Goal: Information Seeking & Learning: Find specific fact

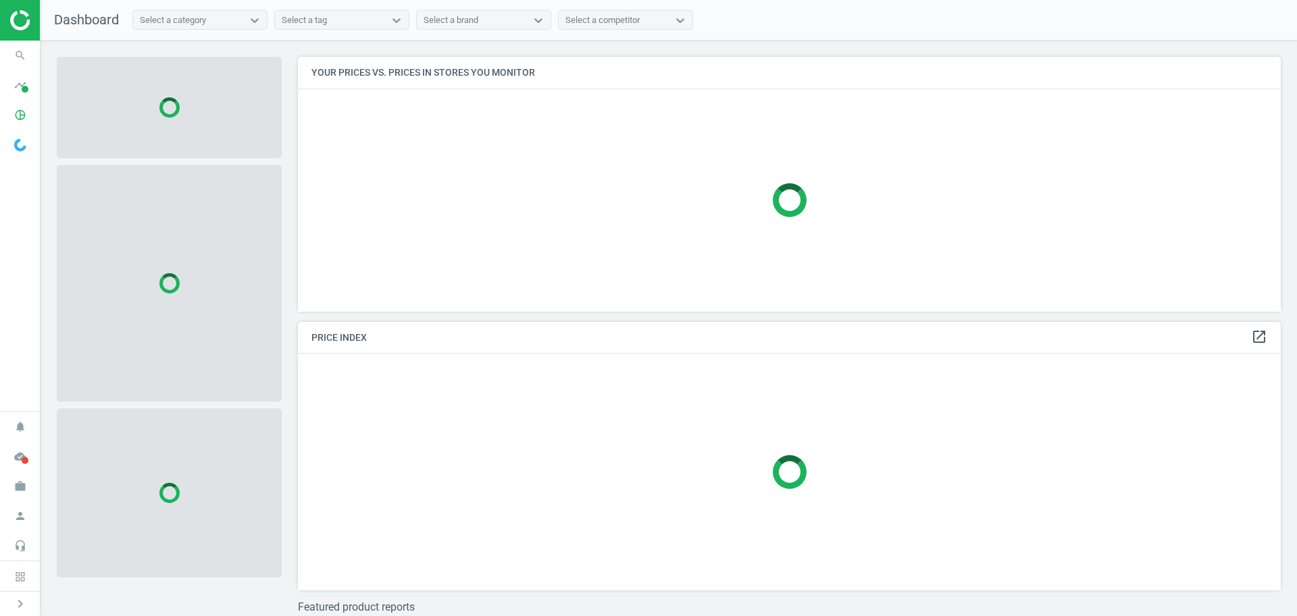
scroll to position [275, 994]
click at [24, 86] on span at bounding box center [25, 89] width 7 height 7
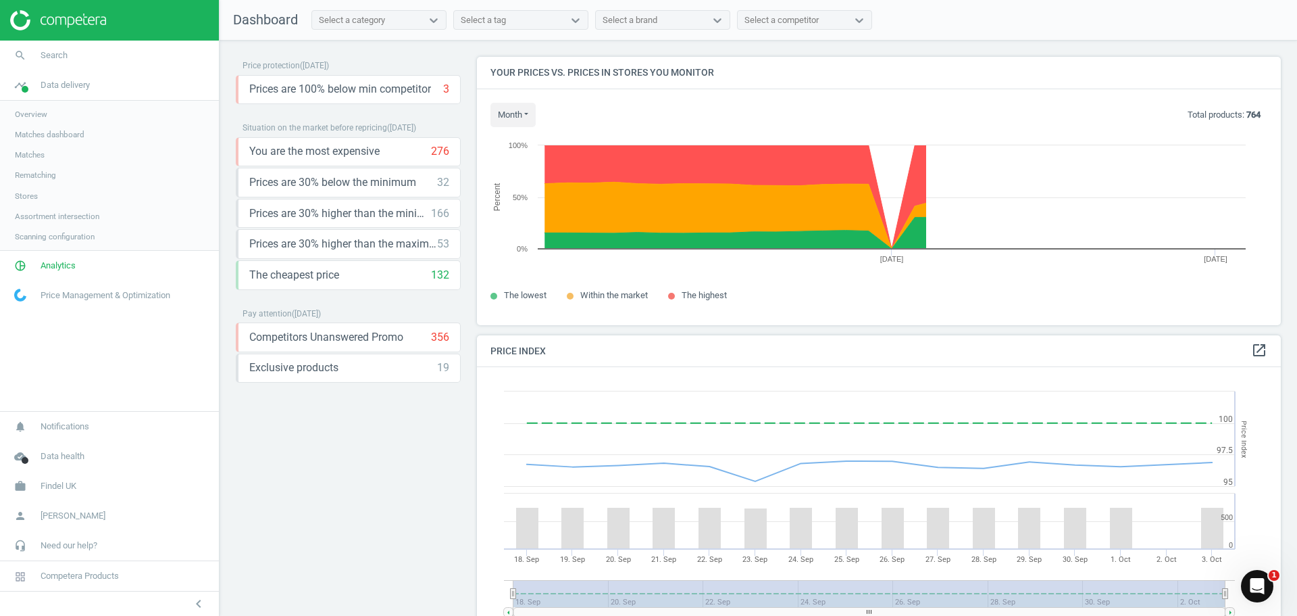
scroll to position [332, 815]
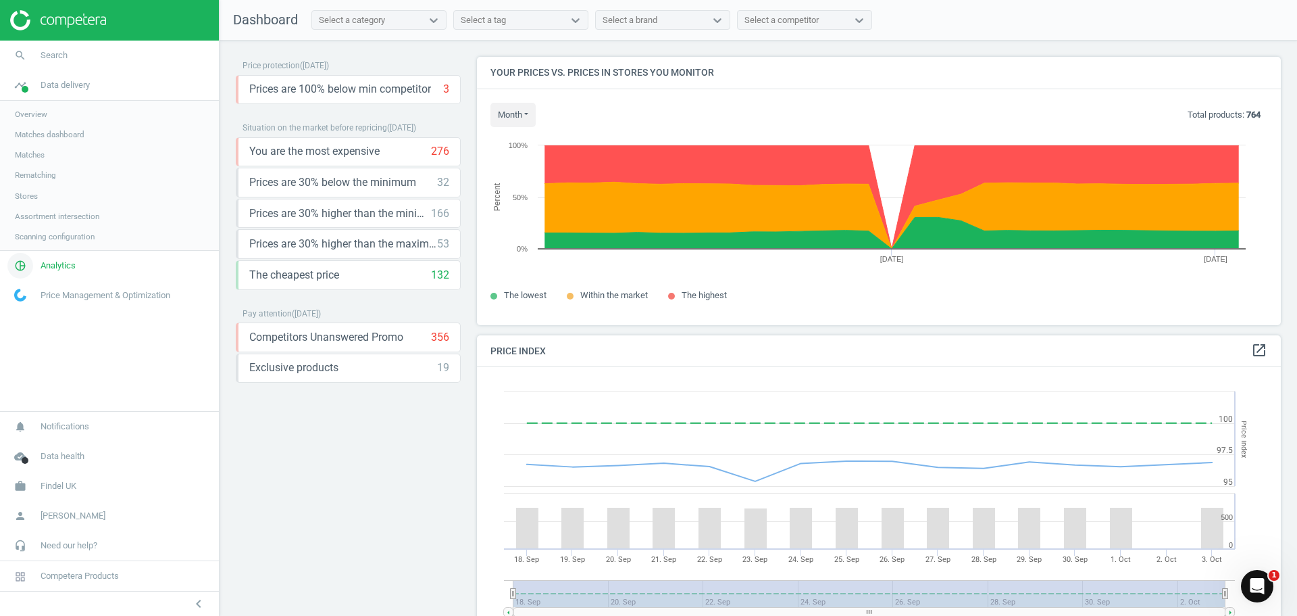
click at [64, 264] on span "Analytics" at bounding box center [58, 265] width 35 height 12
click at [28, 164] on span "Products" at bounding box center [31, 164] width 32 height 11
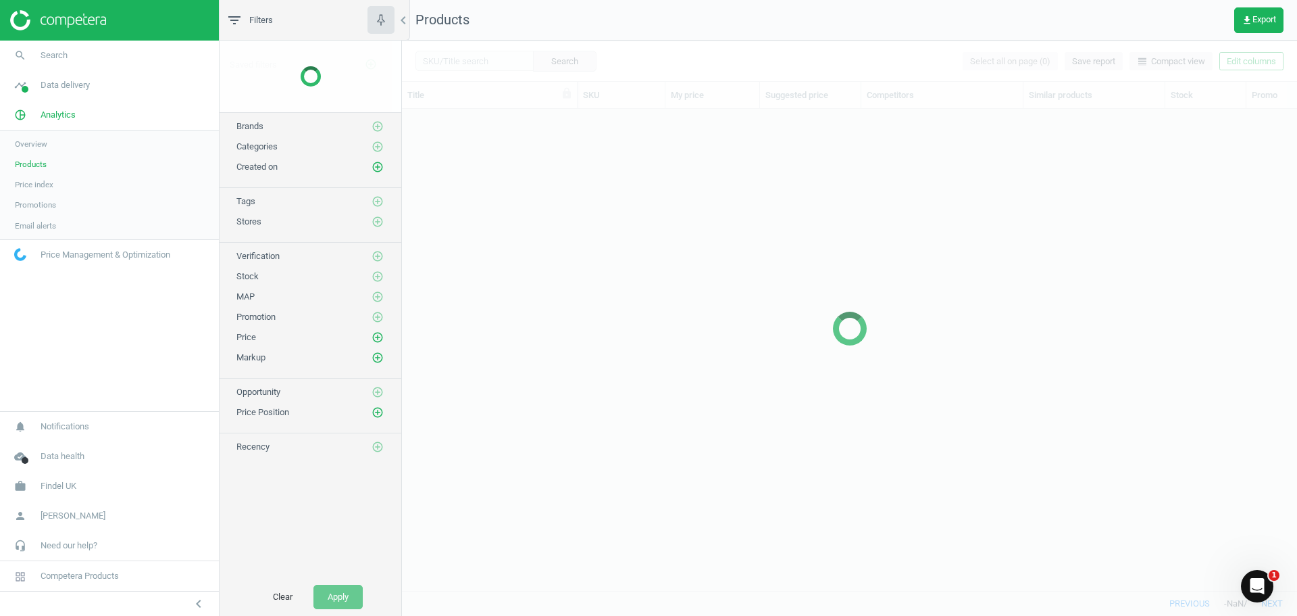
scroll to position [461, 885]
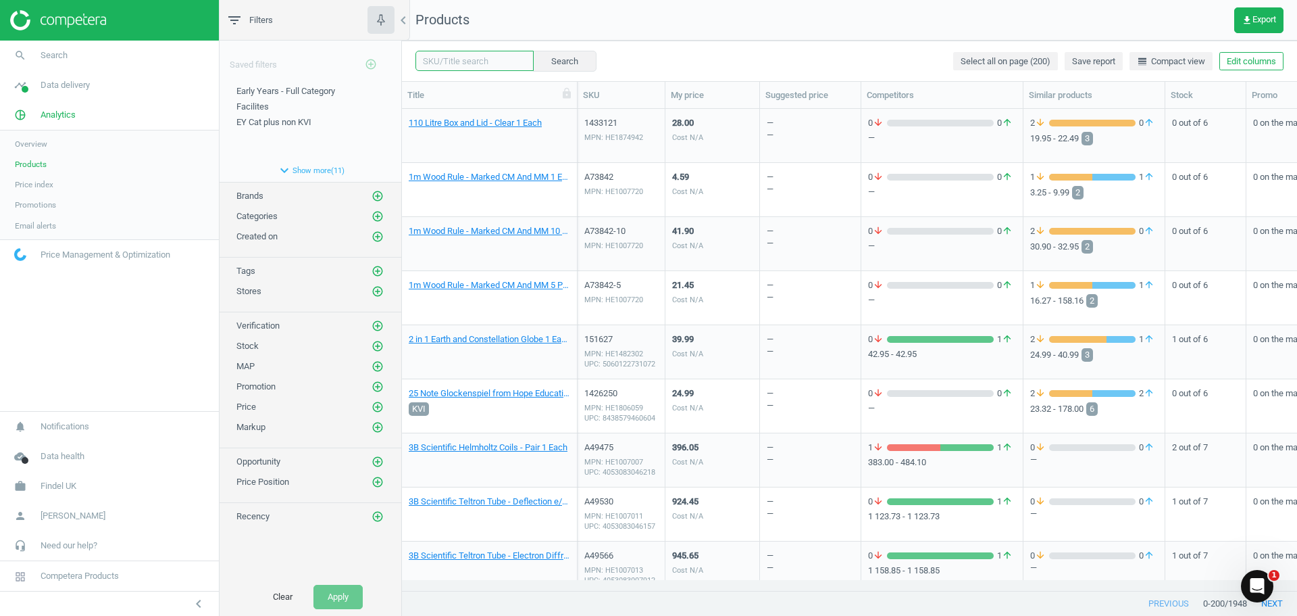
click at [454, 57] on input "text" at bounding box center [475, 61] width 118 height 20
paste input "100131"
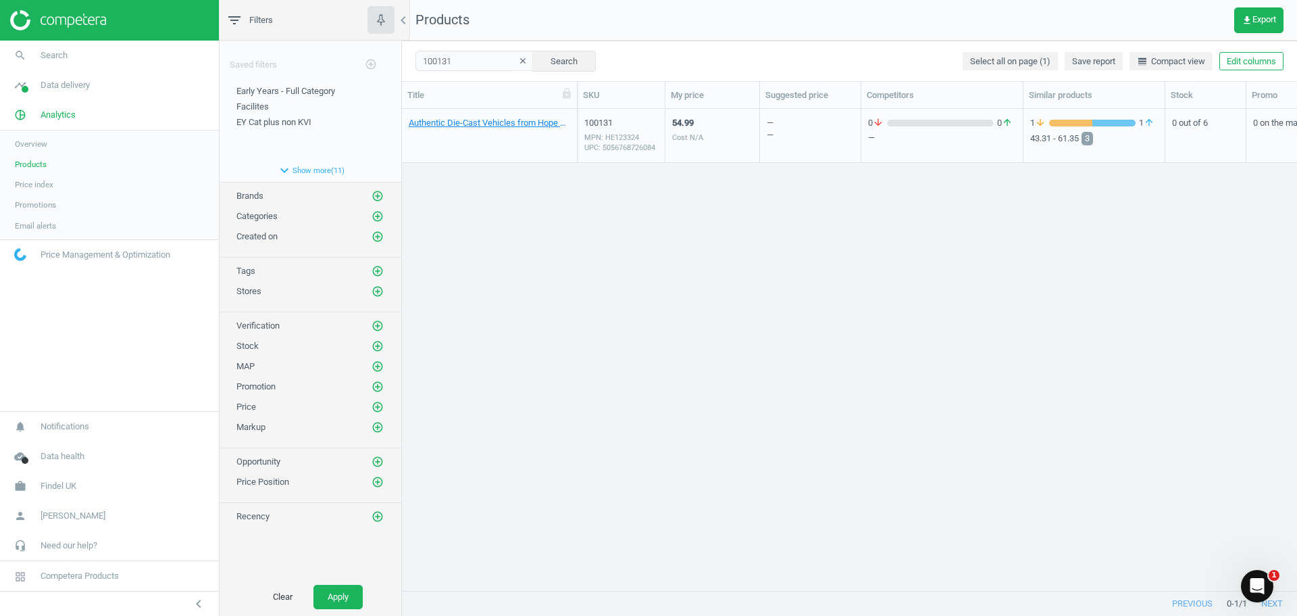
click at [718, 141] on div "54.99 Cost N/A" at bounding box center [712, 135] width 80 height 51
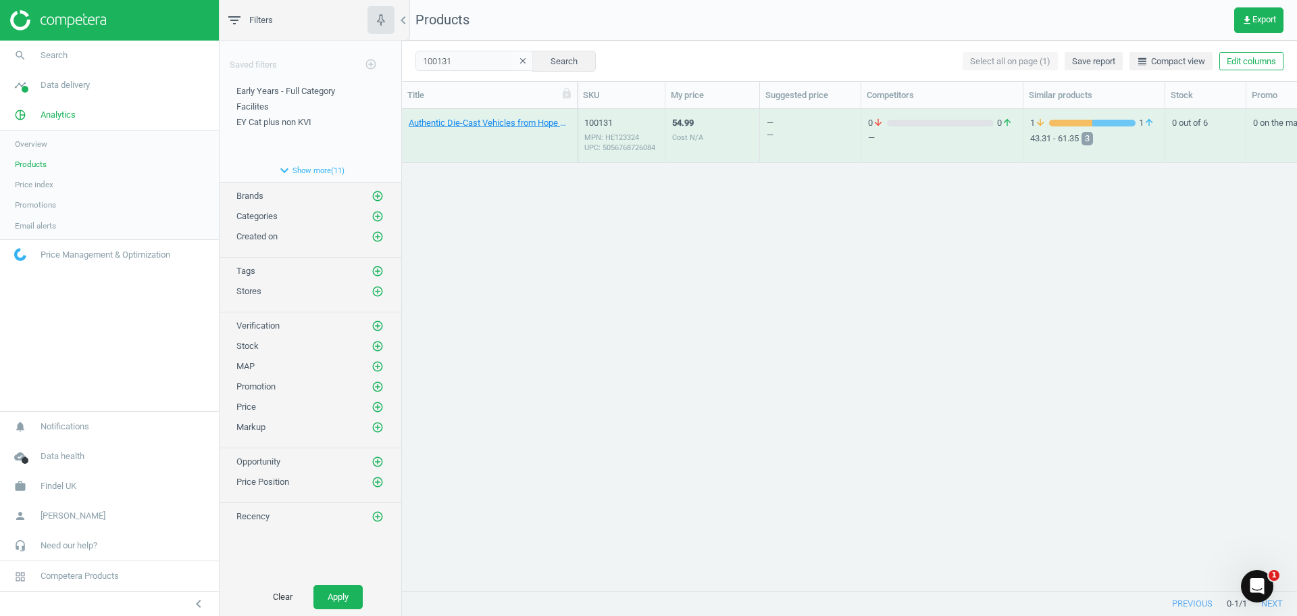
click at [718, 141] on div "54.99 Cost N/A" at bounding box center [712, 135] width 80 height 51
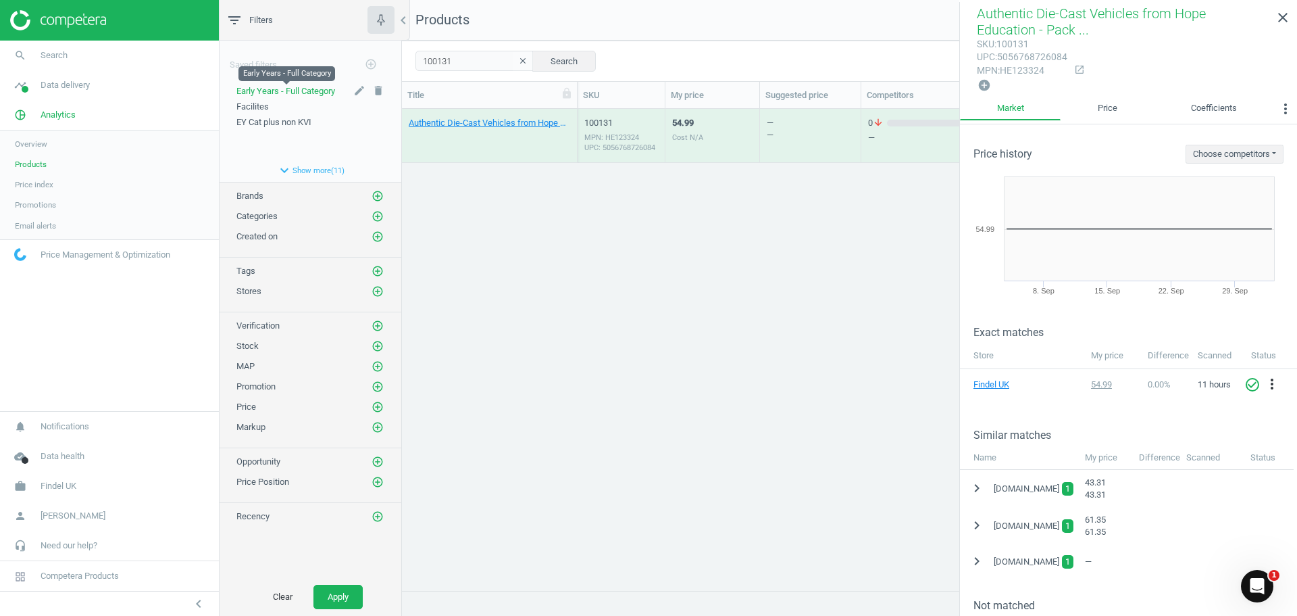
click at [318, 91] on span "Early Years - Full Category" at bounding box center [286, 91] width 99 height 10
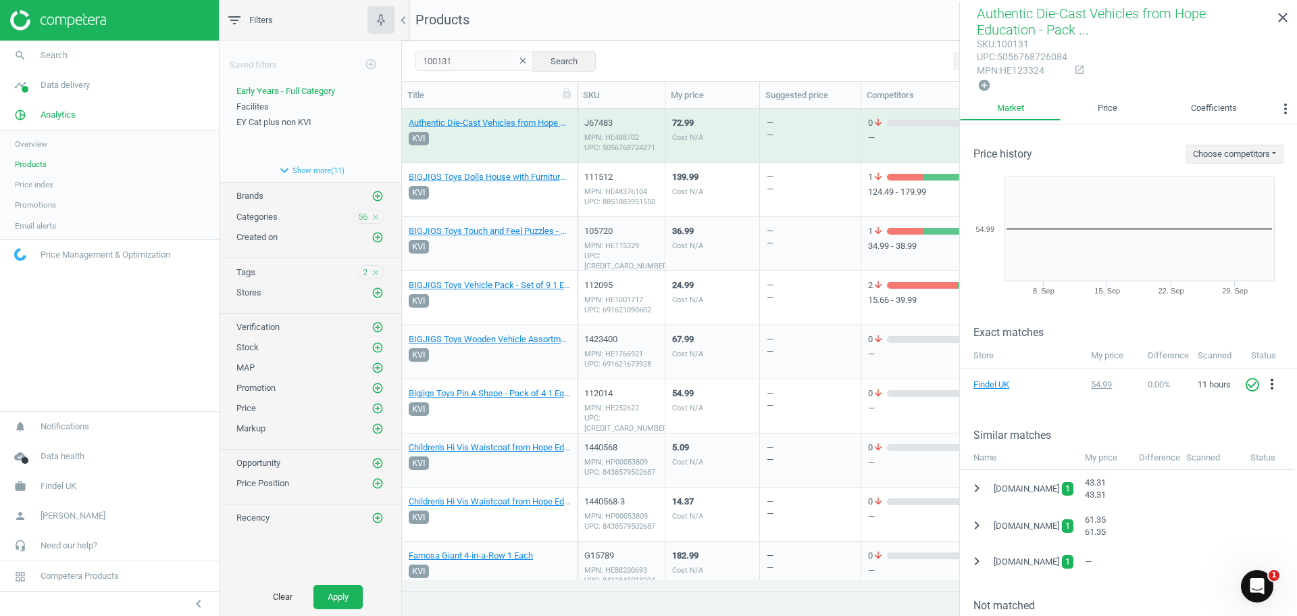
click at [708, 197] on div "139.99 Cost N/A" at bounding box center [712, 189] width 80 height 51
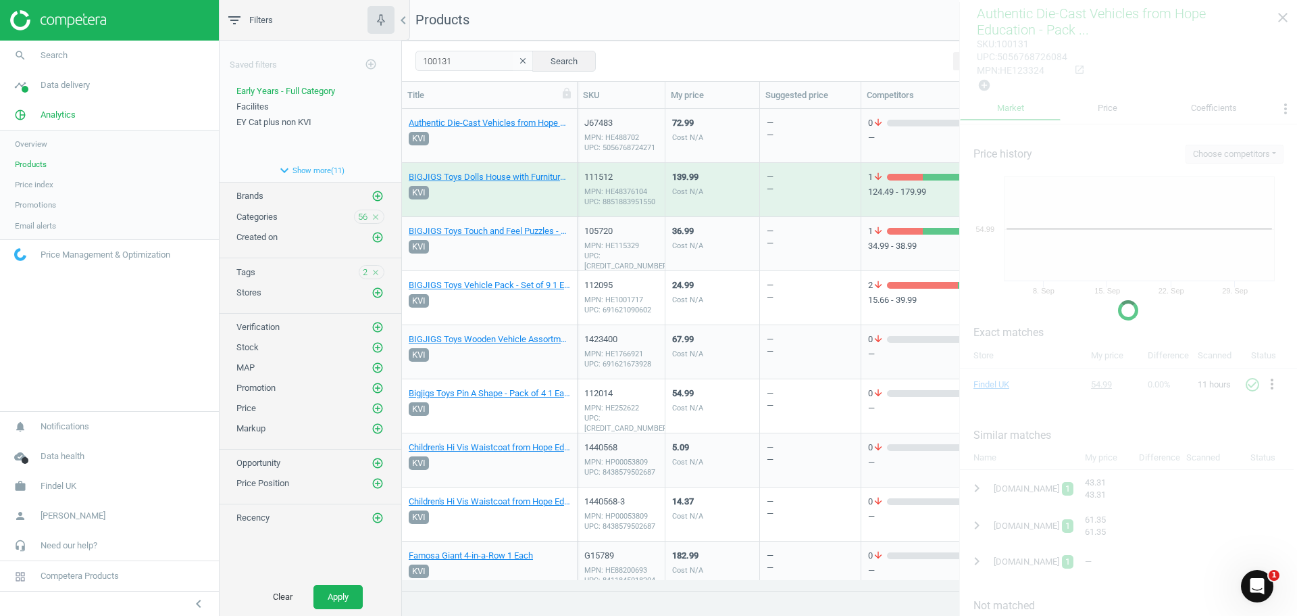
click at [708, 197] on div "139.99 Cost N/A" at bounding box center [712, 189] width 80 height 51
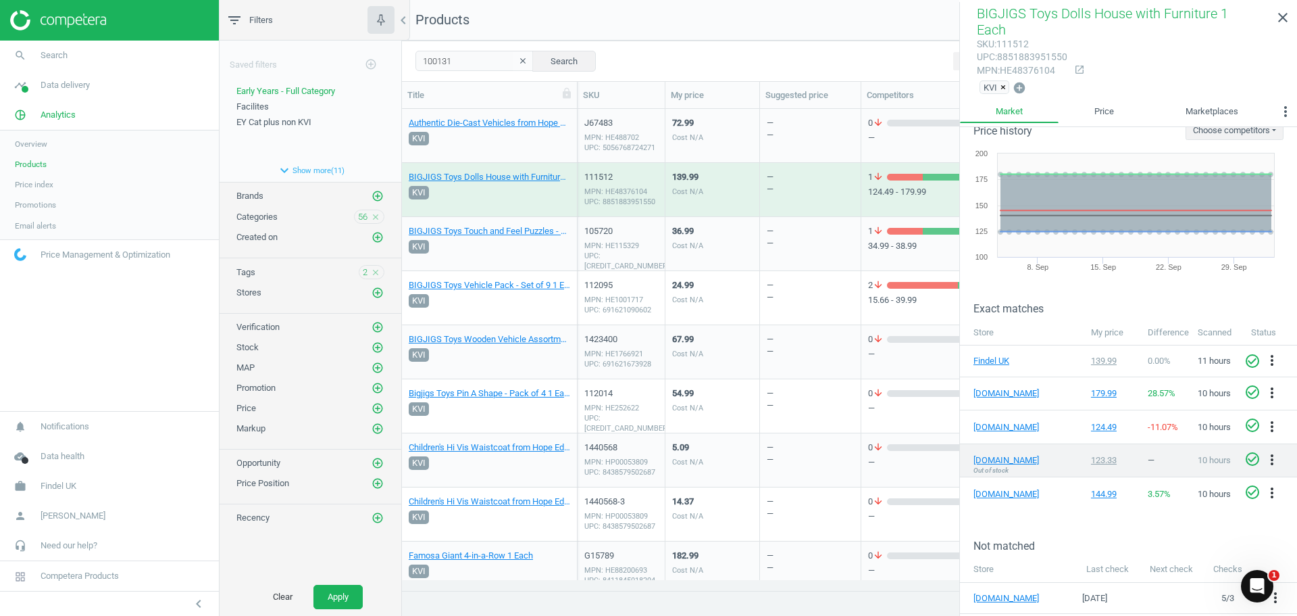
scroll to position [40, 0]
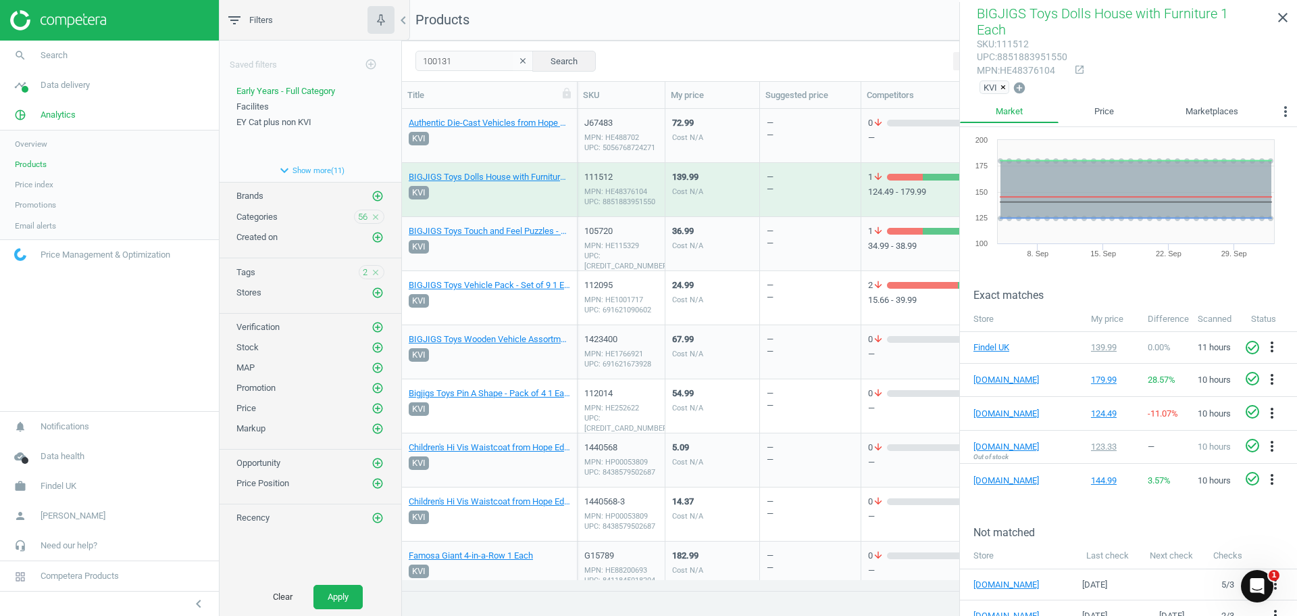
drag, startPoint x: 741, startPoint y: 253, endPoint x: 755, endPoint y: 266, distance: 18.6
click at [741, 253] on div "36.99 Cost N/A" at bounding box center [712, 243] width 80 height 51
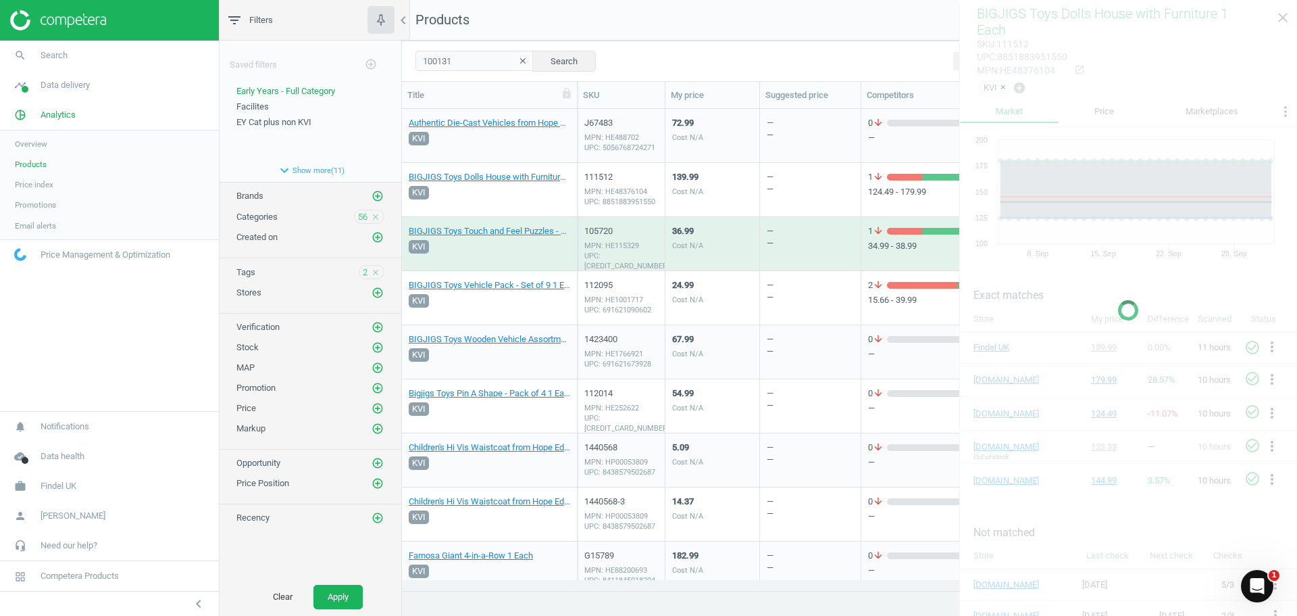
scroll to position [0, 0]
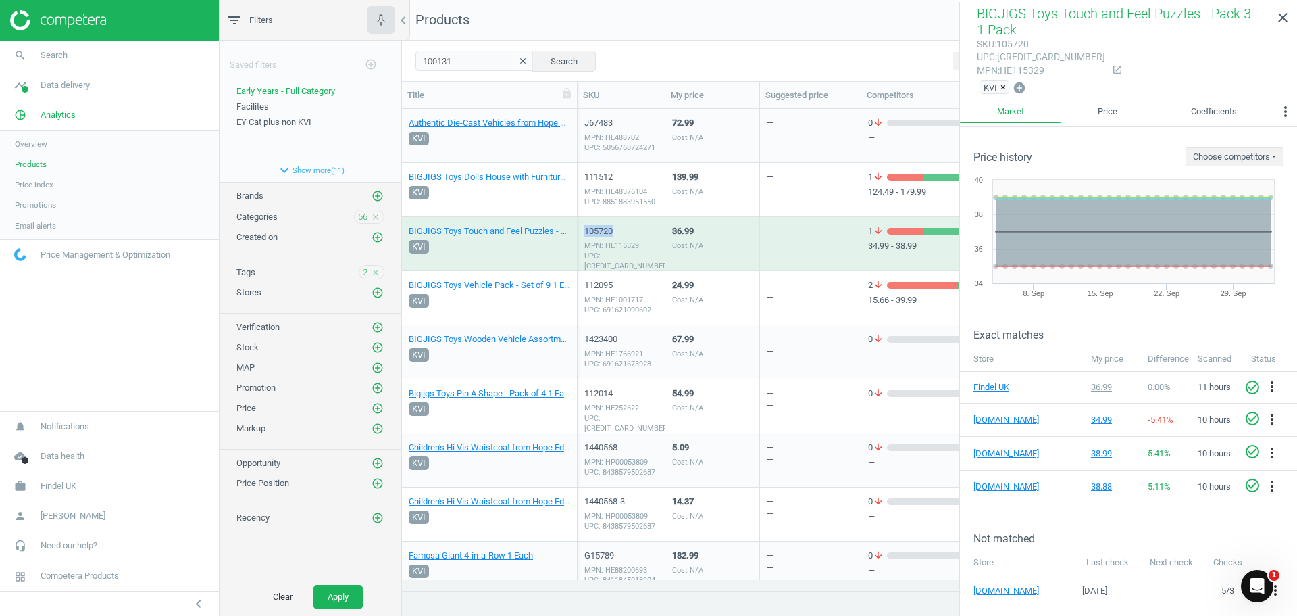
drag, startPoint x: 612, startPoint y: 231, endPoint x: 584, endPoint y: 227, distance: 28.0
click at [584, 227] on div "105720 MPN: HE115329 UPC: [CREDIT_CARD_NUMBER]" at bounding box center [622, 244] width 88 height 54
copy div "105720"
drag, startPoint x: 454, startPoint y: 62, endPoint x: 406, endPoint y: 64, distance: 48.0
click at [376, 63] on div "filter_list Filters chevron_left Saved filters add_circle_outline Early Years -…" at bounding box center [759, 308] width 1078 height 616
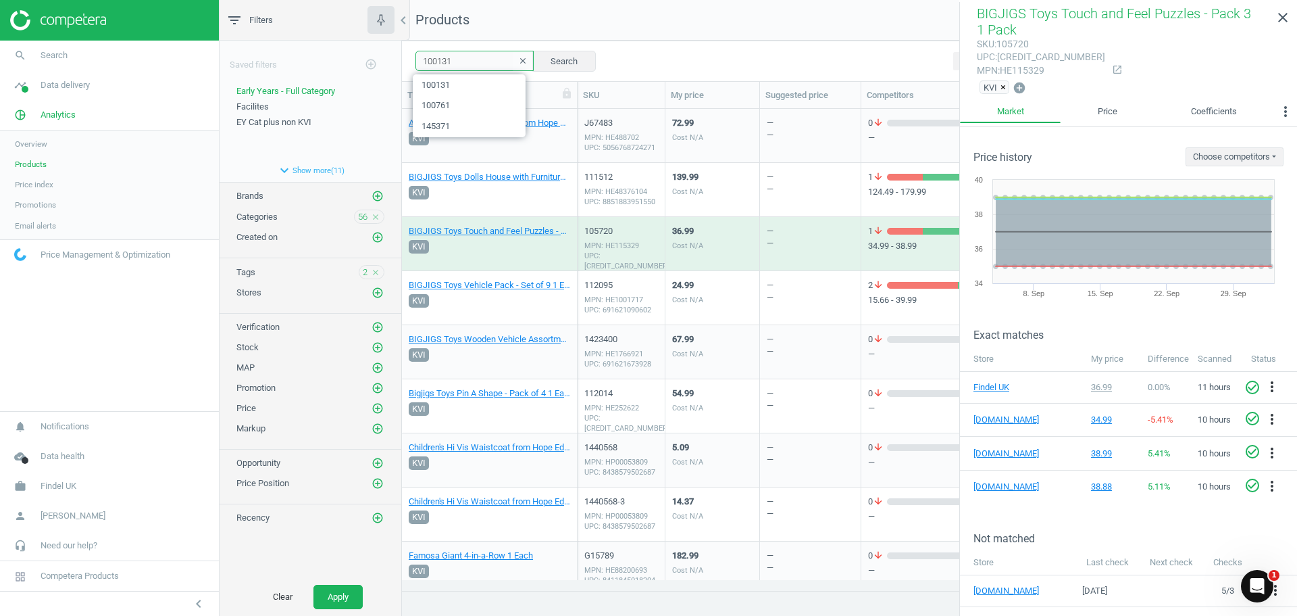
paste input "84457"
type input "184457"
click at [544, 58] on button "Search" at bounding box center [565, 61] width 64 height 20
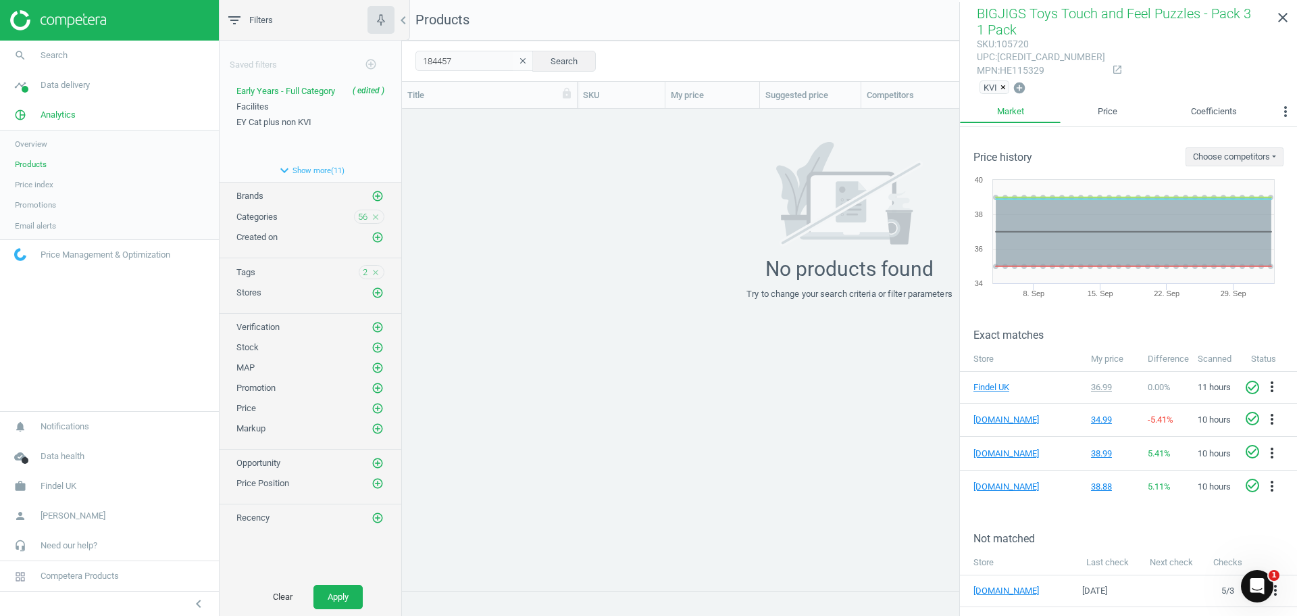
click at [33, 168] on span "Products" at bounding box center [31, 164] width 32 height 11
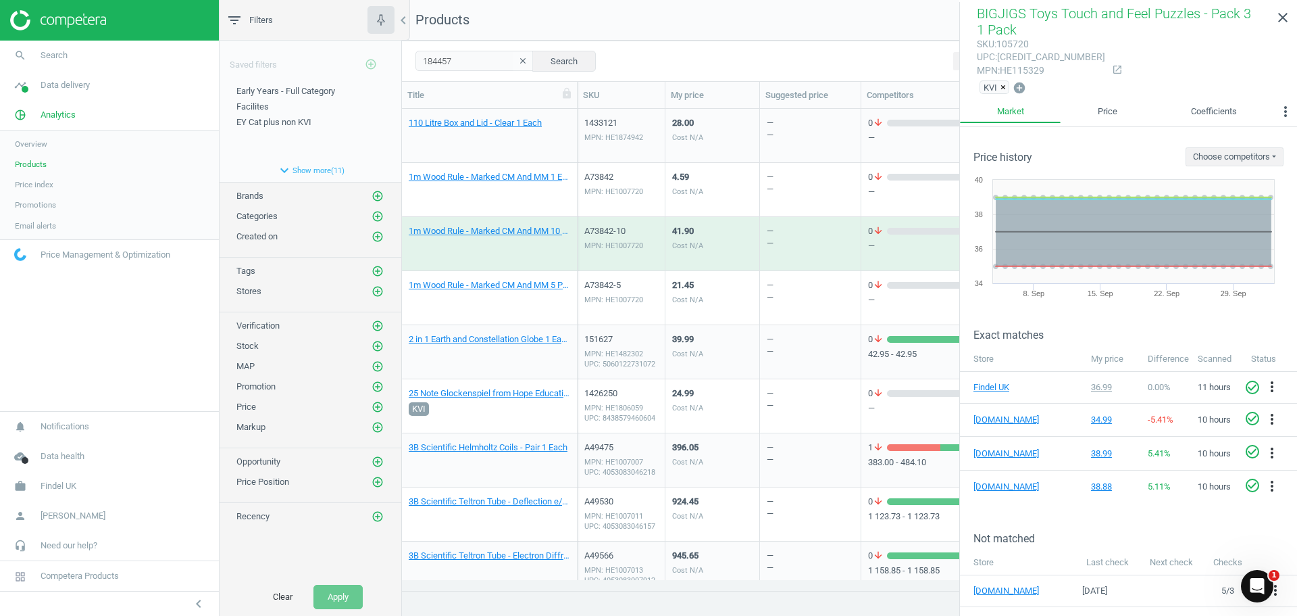
click at [513, 66] on button "clear" at bounding box center [523, 61] width 20 height 19
click at [1289, 11] on icon "close" at bounding box center [1283, 17] width 16 height 16
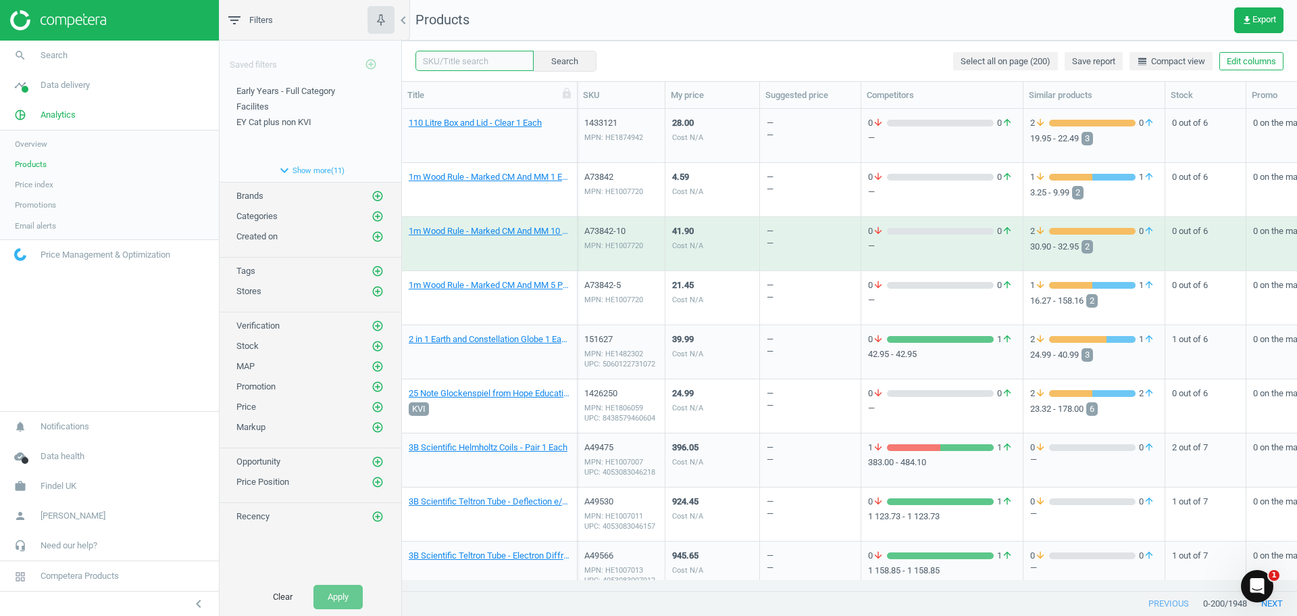
click at [503, 55] on input "text" at bounding box center [475, 61] width 118 height 20
paste input "HE1691848"
type input "HE1691848"
click at [557, 58] on button "Search" at bounding box center [565, 61] width 64 height 20
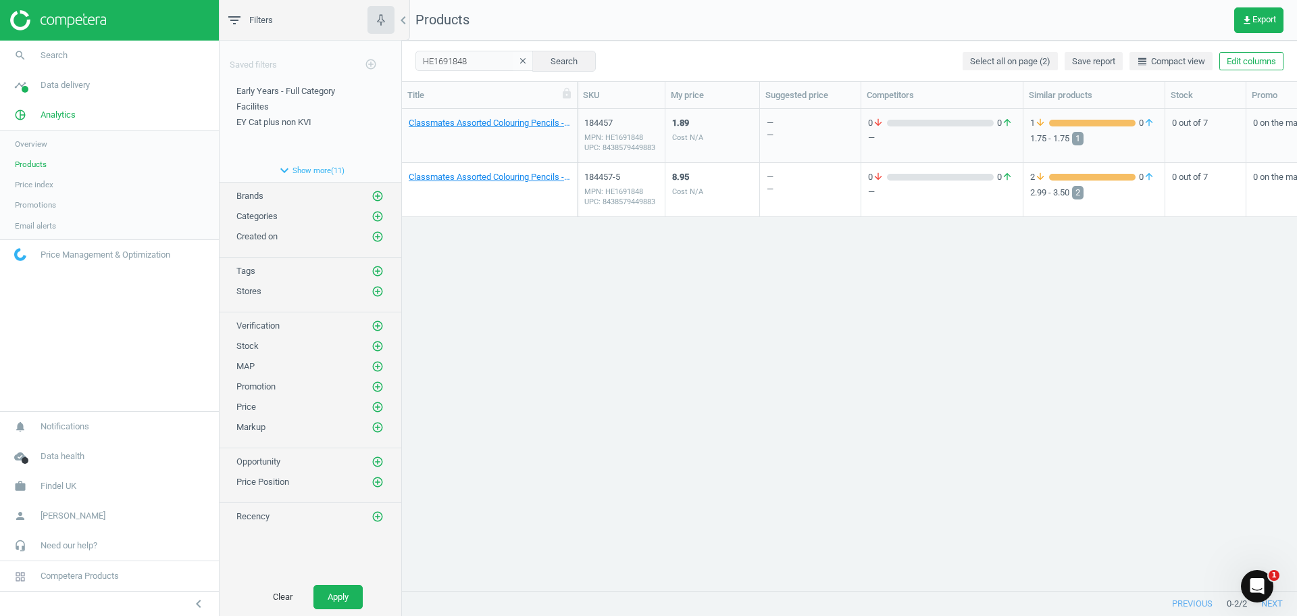
click at [747, 143] on div "1.89 Cost N/A" at bounding box center [712, 135] width 80 height 51
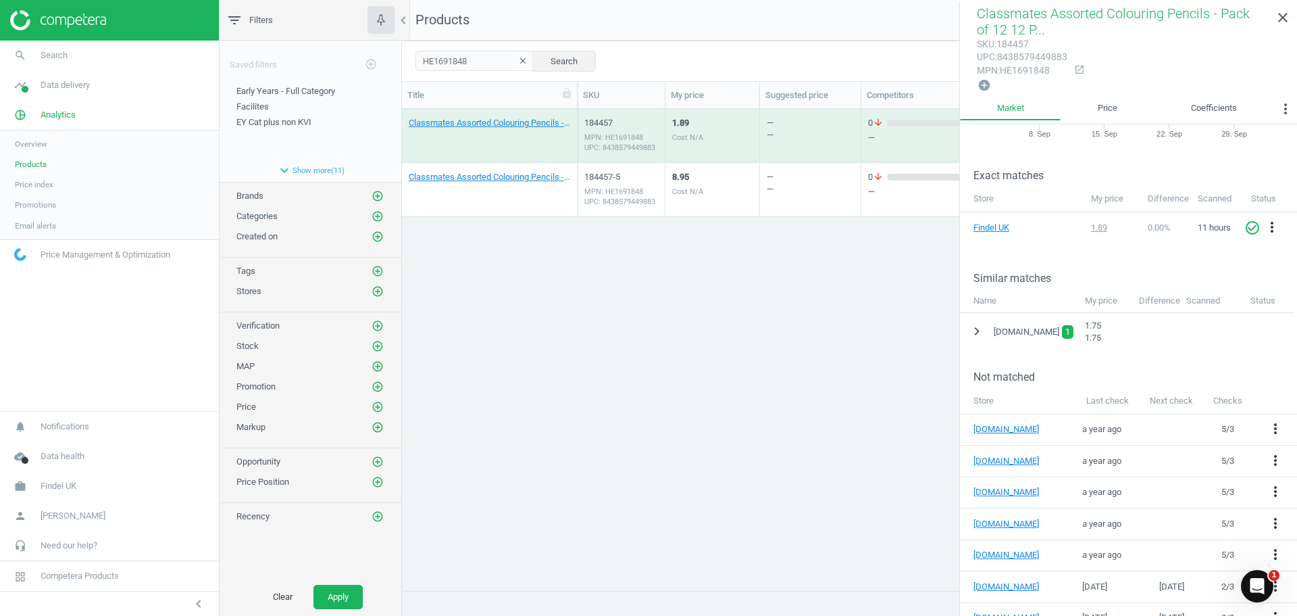
scroll to position [174, 0]
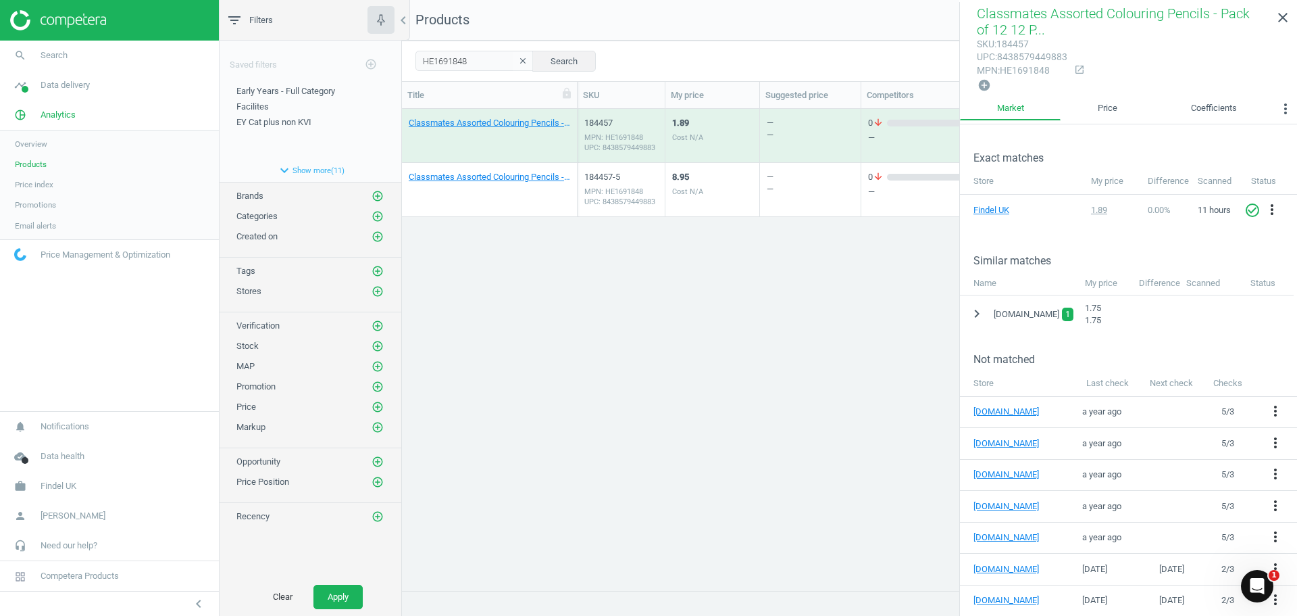
click at [721, 191] on div "8.95 Cost N/A" at bounding box center [712, 189] width 80 height 51
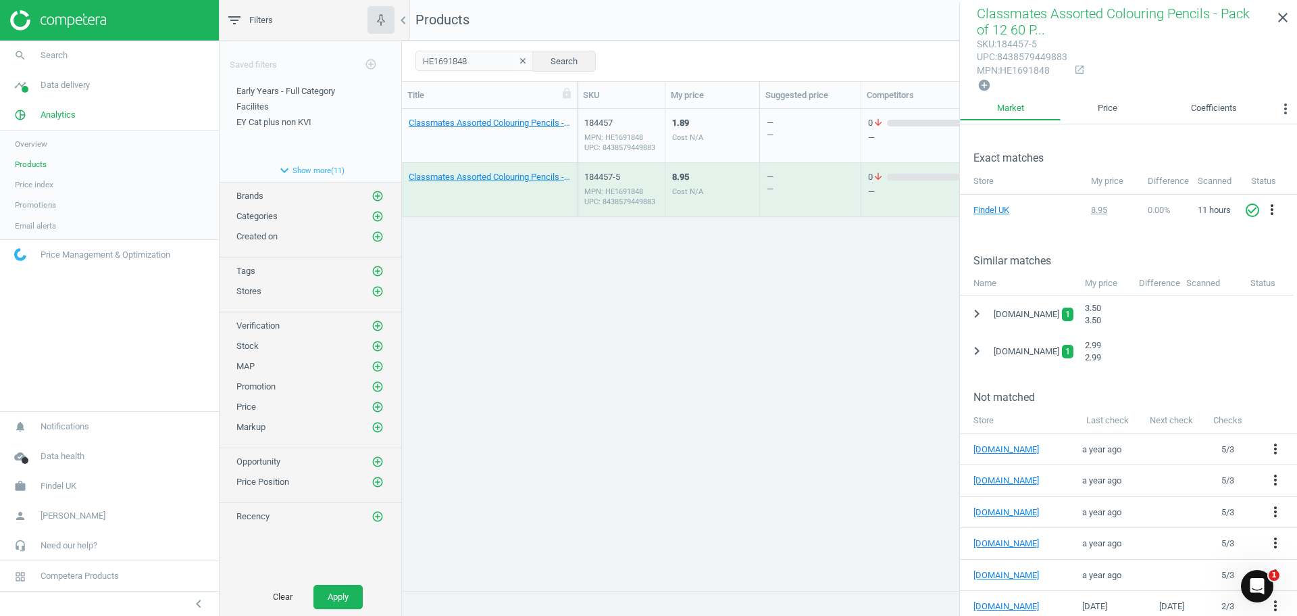
click at [476, 387] on div "Classmates Assorted Colouring Pencils - Pack of 12 12 Pack 184457 MPN: HE169184…" at bounding box center [849, 344] width 895 height 471
